Goal: Transaction & Acquisition: Purchase product/service

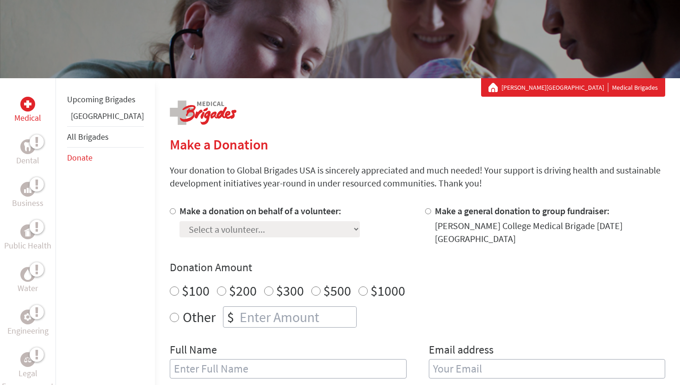
scroll to position [97, 0]
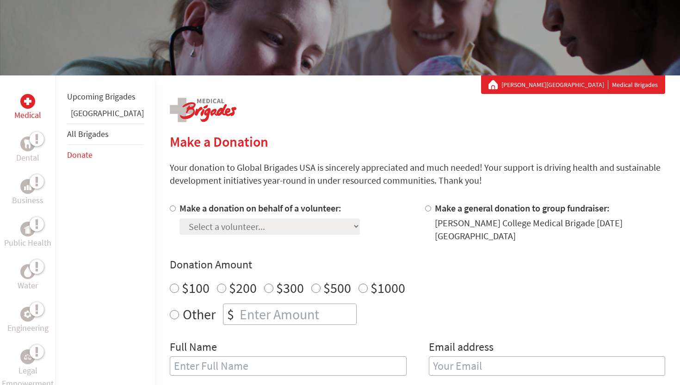
radio input "true"
click at [238, 304] on input "number" at bounding box center [297, 314] width 118 height 20
type input "250"
click at [323, 356] on input "text" at bounding box center [288, 365] width 237 height 19
type input "[PERSON_NAME]"
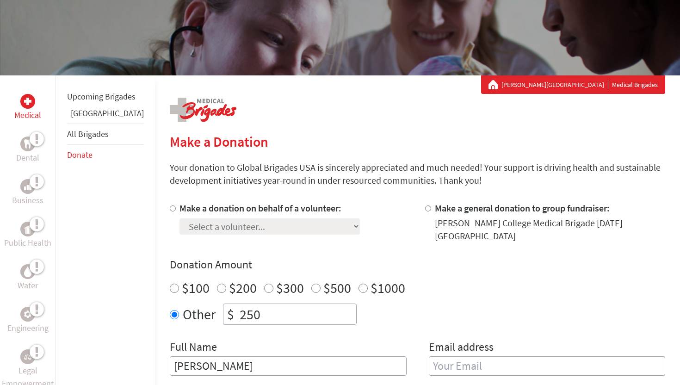
type input "[EMAIL_ADDRESS][PERSON_NAME][DOMAIN_NAME]"
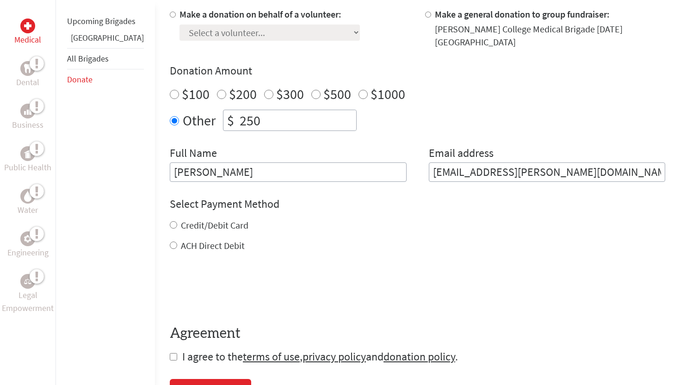
scroll to position [316, 0]
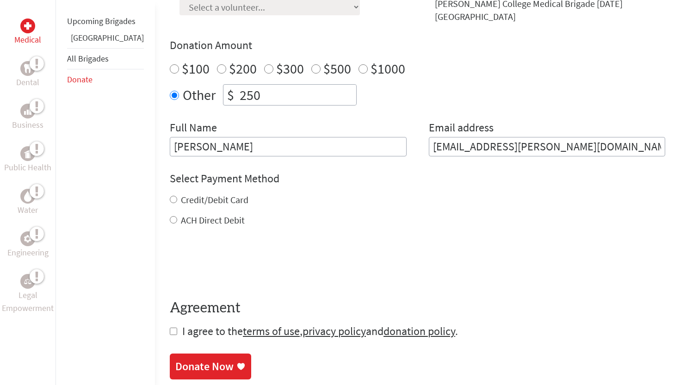
click at [183, 194] on label "Credit/Debit Card" at bounding box center [215, 200] width 68 height 12
click at [177, 196] on input "Credit/Debit Card" at bounding box center [173, 199] width 7 height 7
radio input "true"
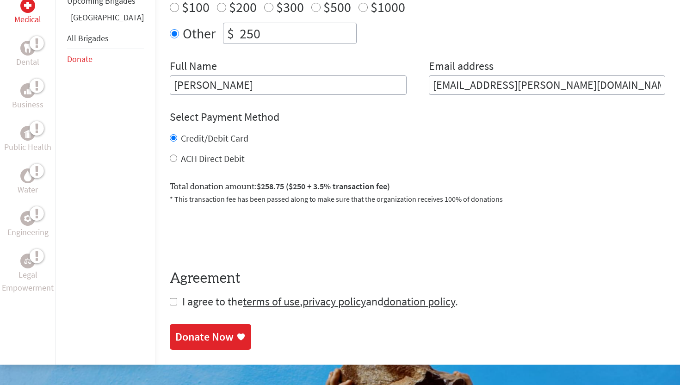
scroll to position [379, 0]
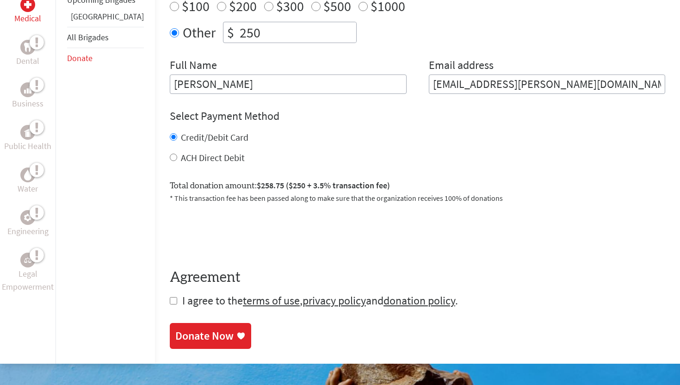
click at [170, 297] on input "checkbox" at bounding box center [173, 300] width 7 height 7
checkbox input "true"
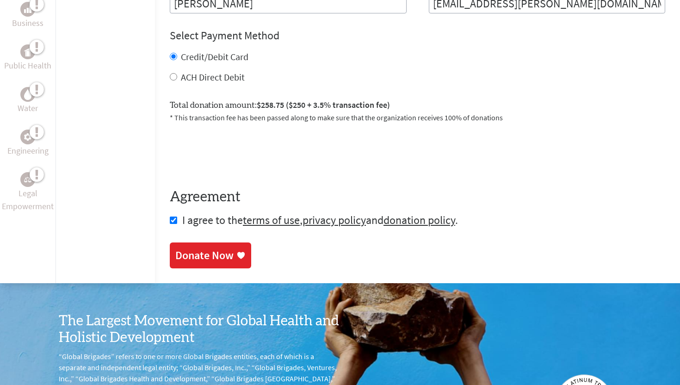
scroll to position [533, 0]
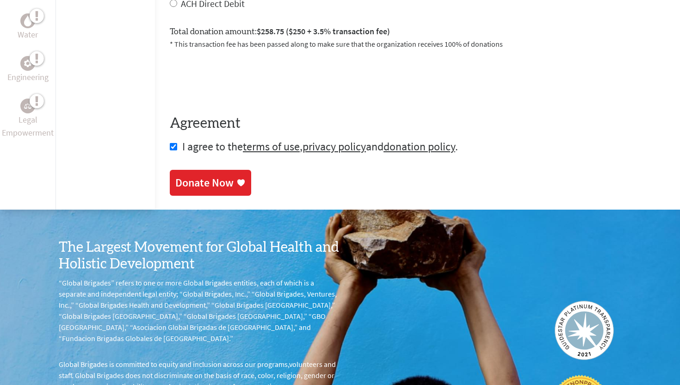
click at [185, 180] on div "Donate Now" at bounding box center [204, 182] width 58 height 15
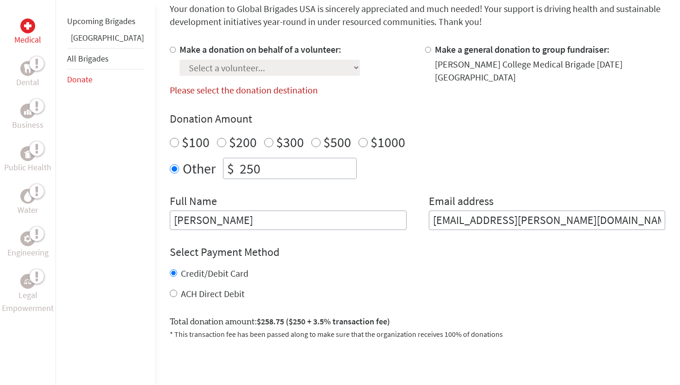
scroll to position [198, 0]
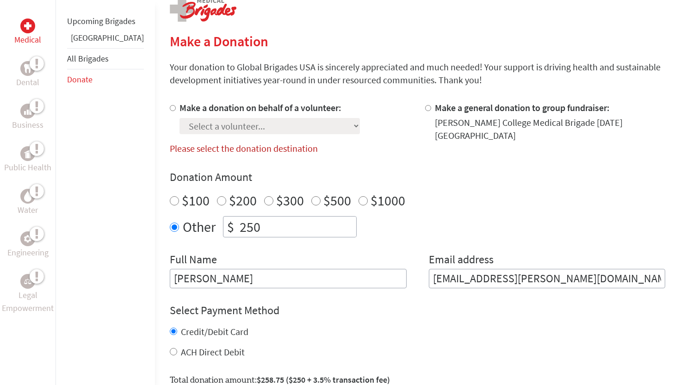
click at [255, 111] on label "Make a donation on behalf of a volunteer:" at bounding box center [261, 108] width 162 height 12
click at [176, 111] on input "Make a donation on behalf of a volunteer:" at bounding box center [173, 108] width 6 height 6
radio input "true"
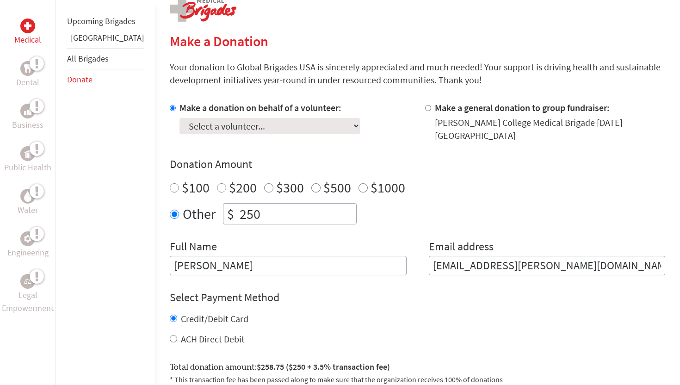
click at [250, 124] on select "Select a volunteer... [PERSON_NAME] De La [PERSON_NAME] [PERSON_NAME] Ama [PERS…" at bounding box center [270, 126] width 180 height 16
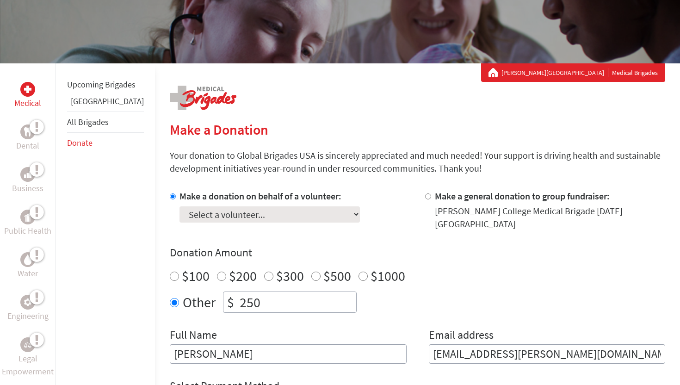
scroll to position [72, 0]
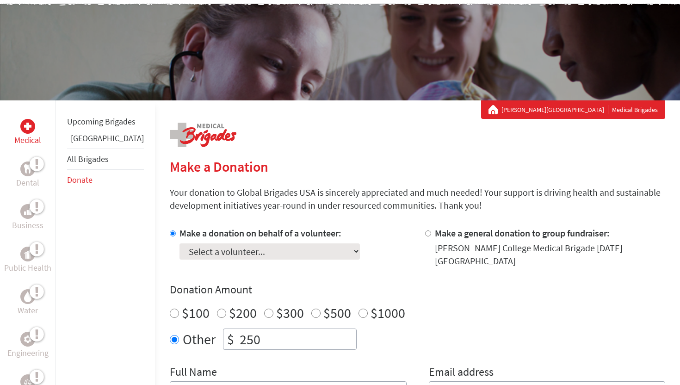
click at [185, 257] on select "Select a volunteer... [PERSON_NAME] De La [PERSON_NAME] [PERSON_NAME] Ama [PERS…" at bounding box center [270, 251] width 180 height 16
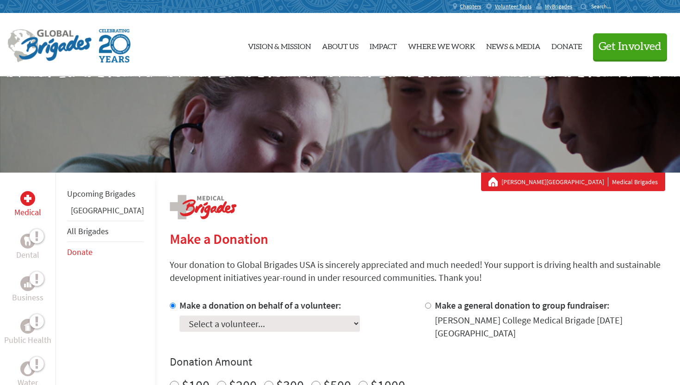
scroll to position [415, 0]
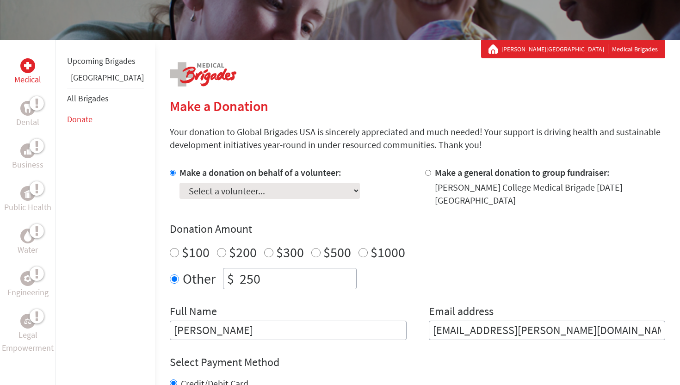
scroll to position [32, 0]
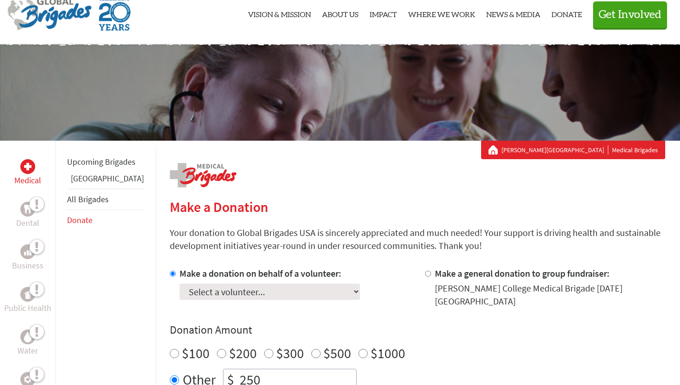
scroll to position [533, 0]
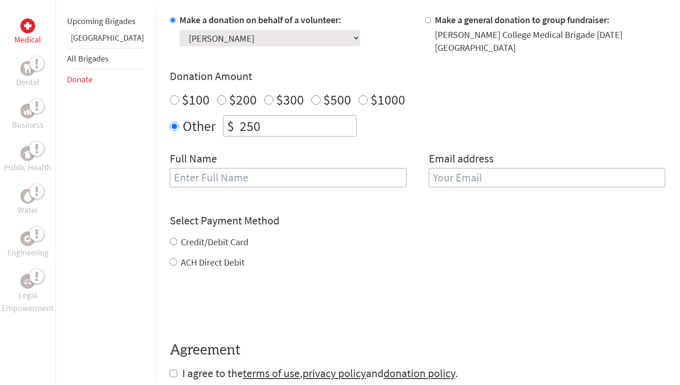
scroll to position [303, 0]
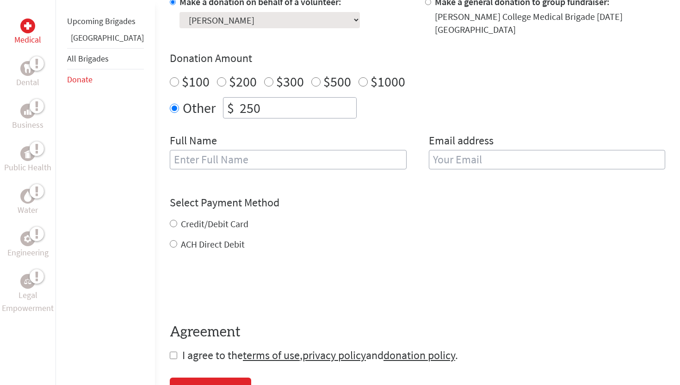
click at [252, 150] on input "text" at bounding box center [288, 159] width 237 height 19
type input "[PERSON_NAME]"
type input "[EMAIL_ADDRESS][PERSON_NAME][DOMAIN_NAME]"
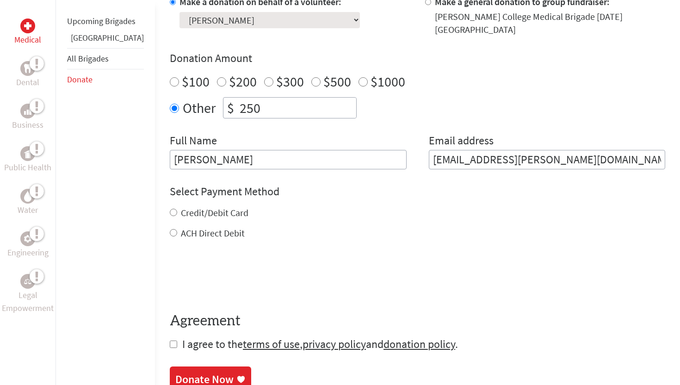
click at [181, 207] on label "Credit/Debit Card" at bounding box center [215, 213] width 68 height 12
click at [170, 209] on input "Credit/Debit Card" at bounding box center [173, 212] width 7 height 7
radio input "true"
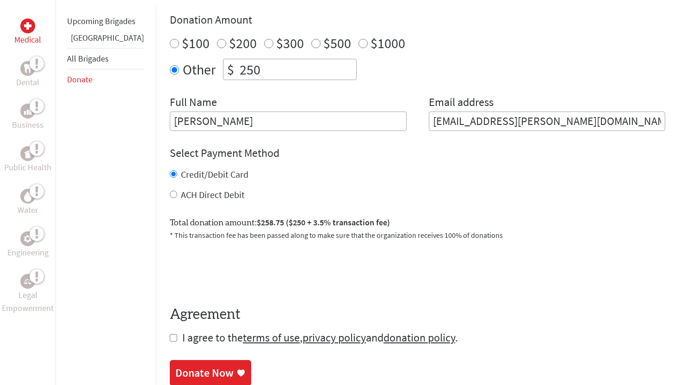
scroll to position [352, 0]
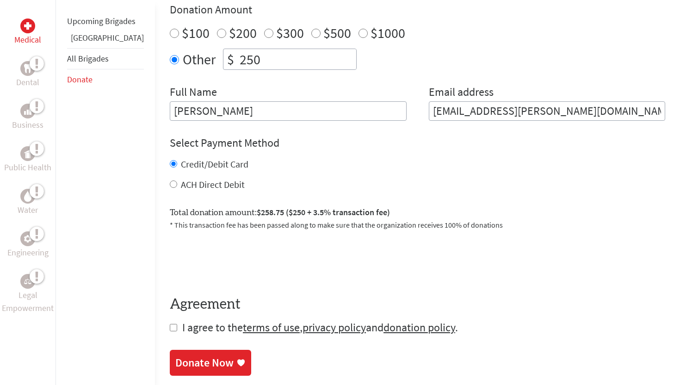
click at [170, 324] on input "checkbox" at bounding box center [173, 327] width 7 height 7
checkbox input "true"
click at [173, 351] on link "Donate Now" at bounding box center [210, 364] width 81 height 26
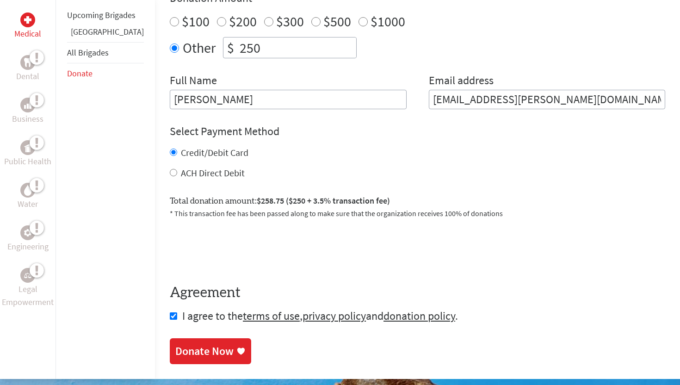
scroll to position [388, 0]
